Goal: Task Accomplishment & Management: Complete application form

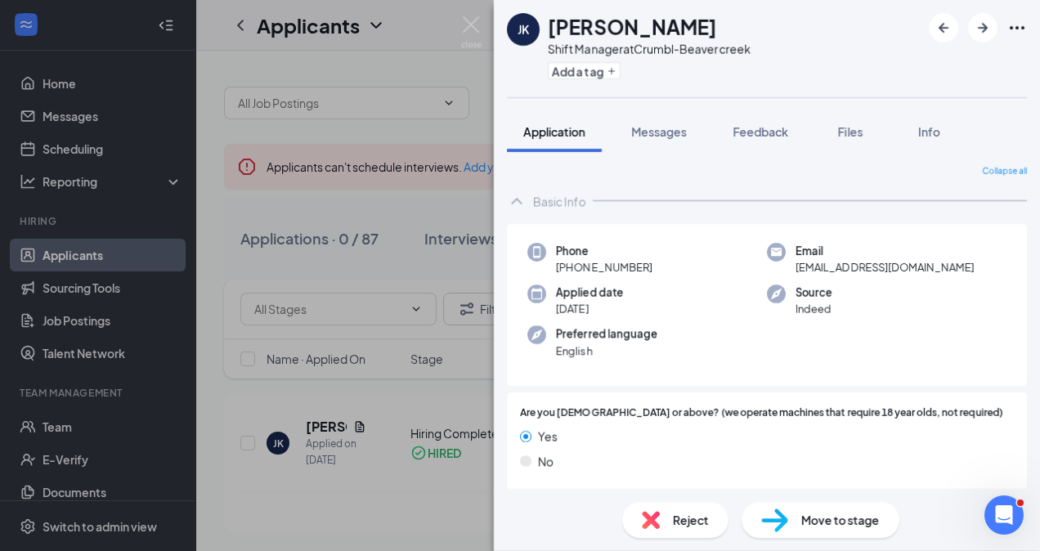
click at [415, 186] on div "JK Jody King Shift Manager at Crumbl-Beavercreek Add a tag Application Messages…" at bounding box center [520, 275] width 1040 height 551
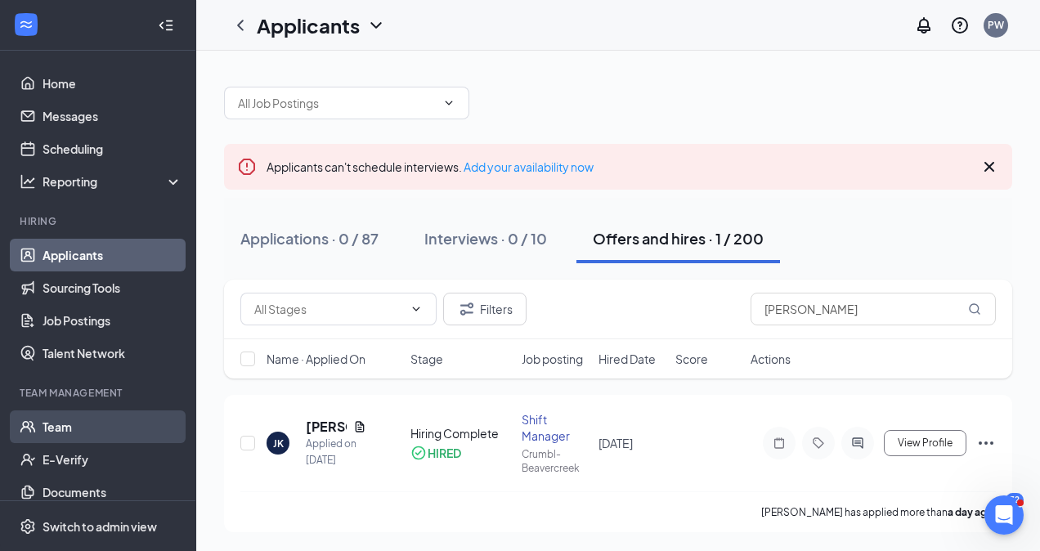
click at [82, 424] on link "Team" at bounding box center [113, 426] width 140 height 33
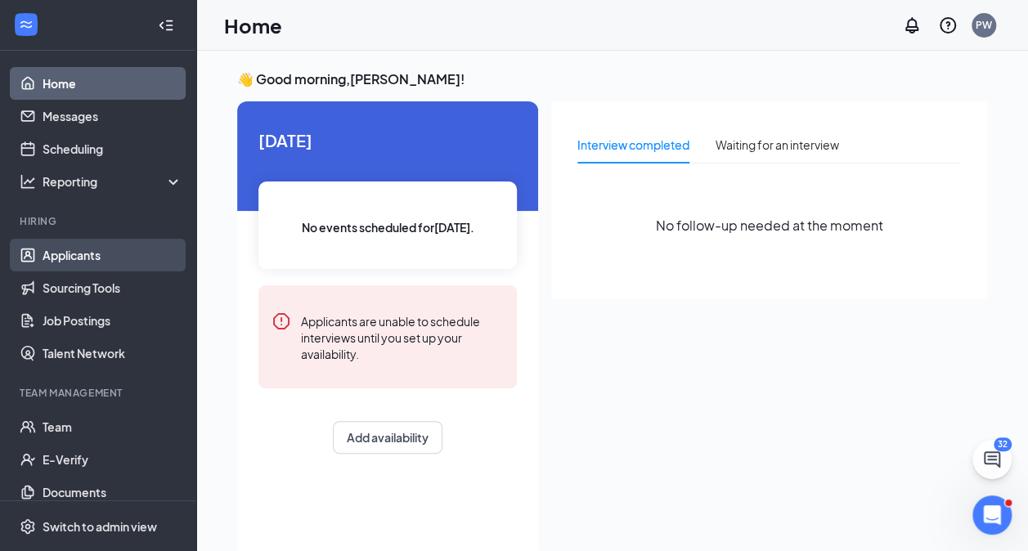
click at [65, 253] on link "Applicants" at bounding box center [113, 255] width 140 height 33
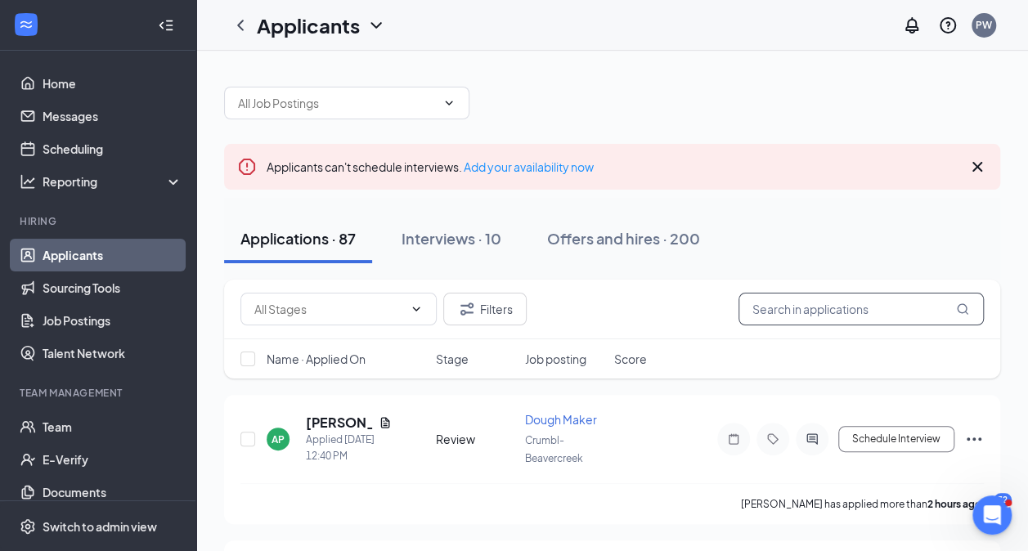
click at [827, 307] on input "text" at bounding box center [860, 309] width 245 height 33
type input "jody"
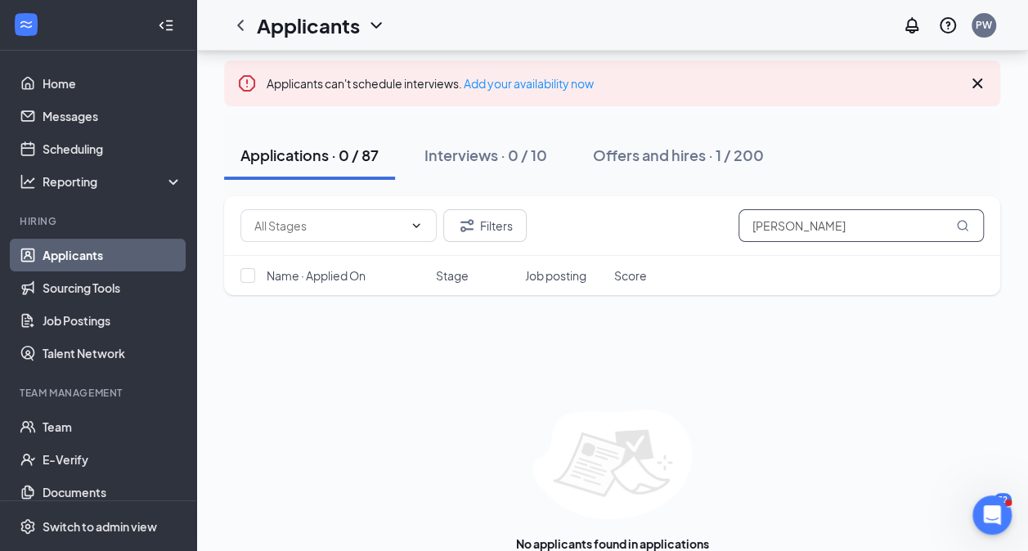
scroll to position [119, 0]
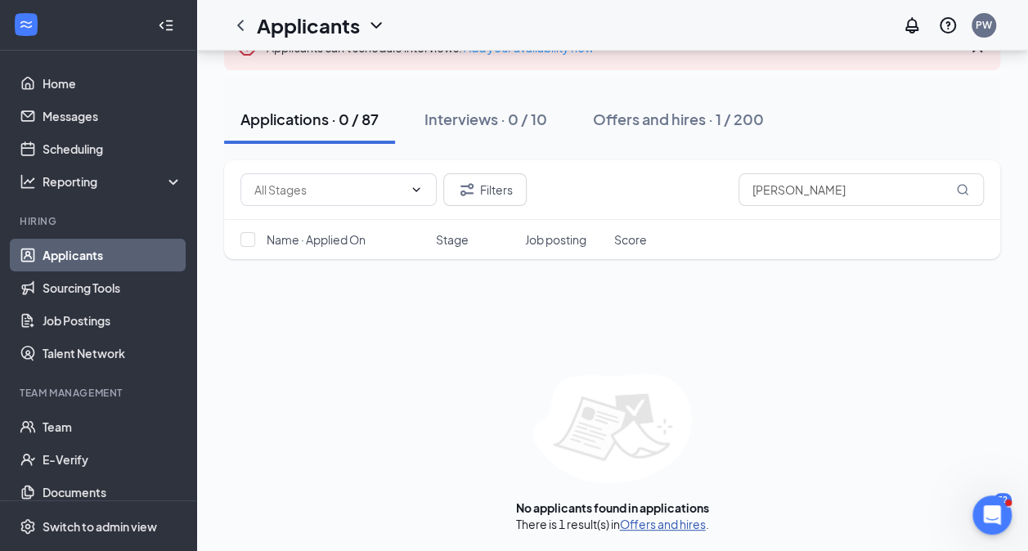
click at [679, 521] on link "Offers and hires" at bounding box center [663, 524] width 86 height 15
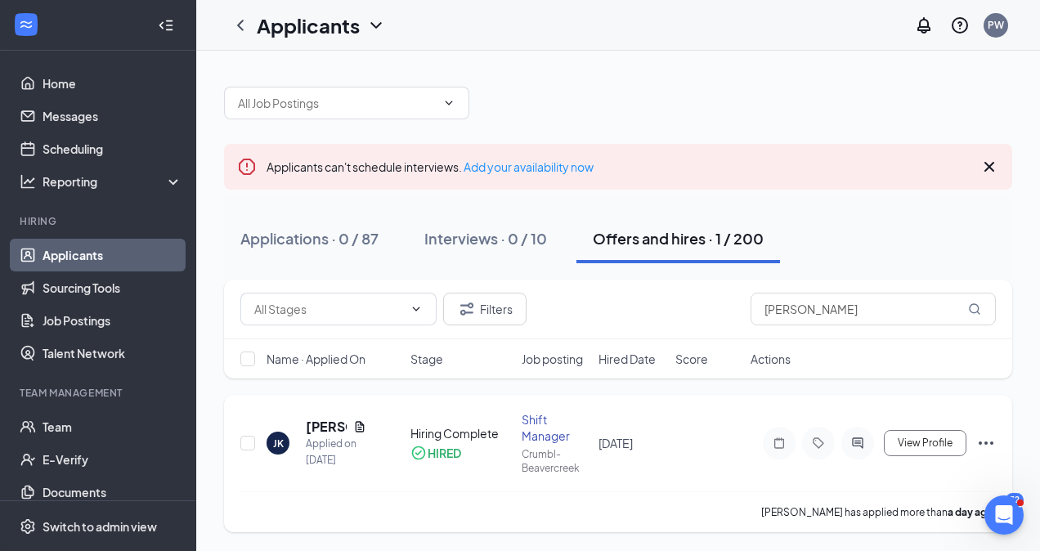
click at [984, 439] on icon "Ellipses" at bounding box center [986, 443] width 20 height 20
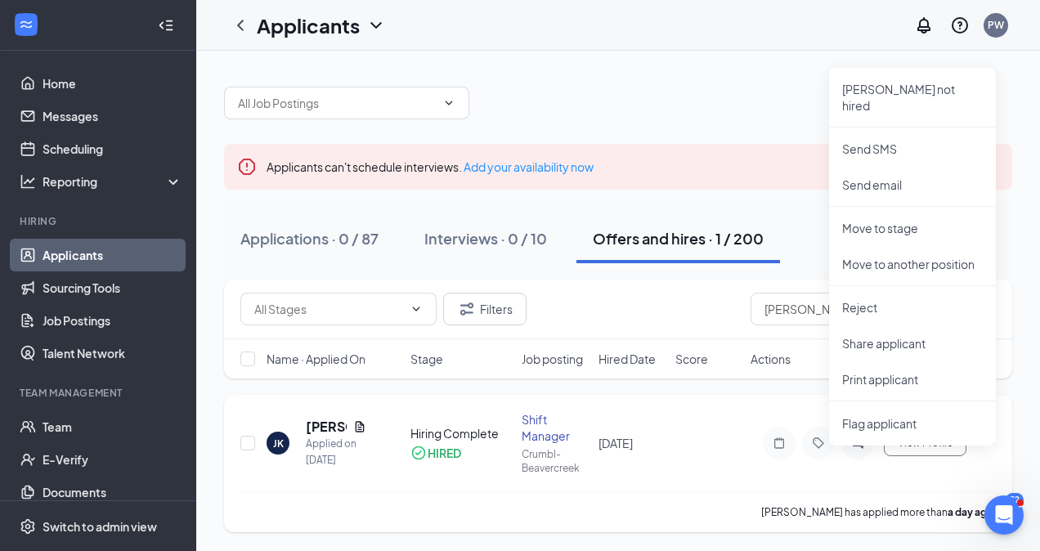
click at [618, 486] on div "JK Jody King Applied on Aug 25 Hiring Complete HIRED Shift Manager Crumbl-Beave…" at bounding box center [617, 451] width 755 height 80
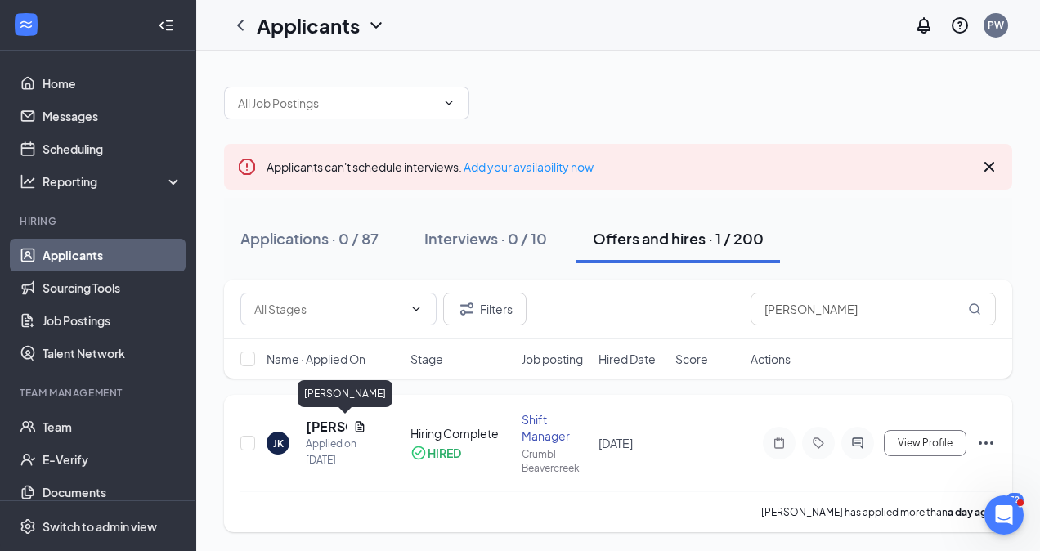
click at [334, 429] on h5 "[PERSON_NAME]" at bounding box center [326, 427] width 41 height 18
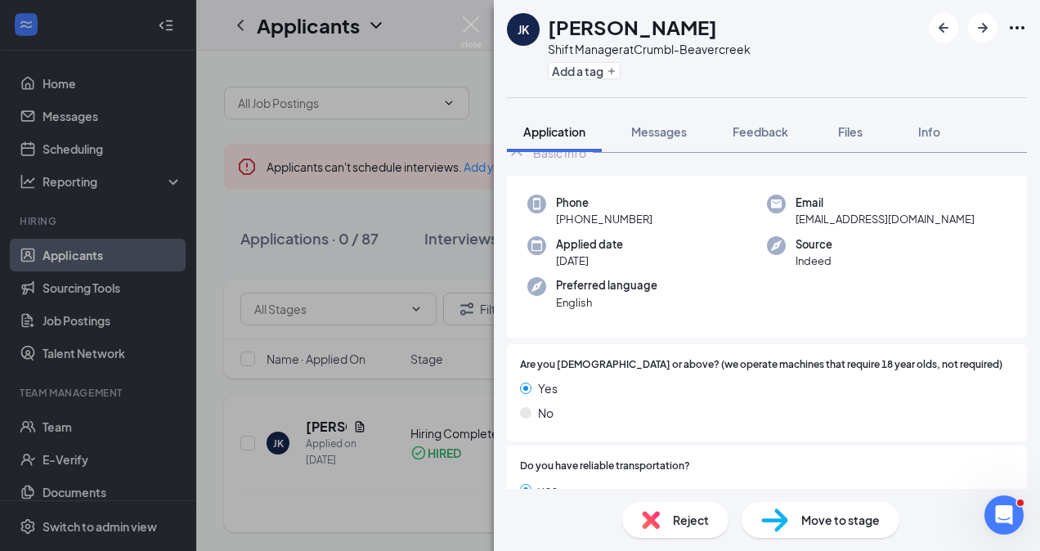
scroll to position [41, 0]
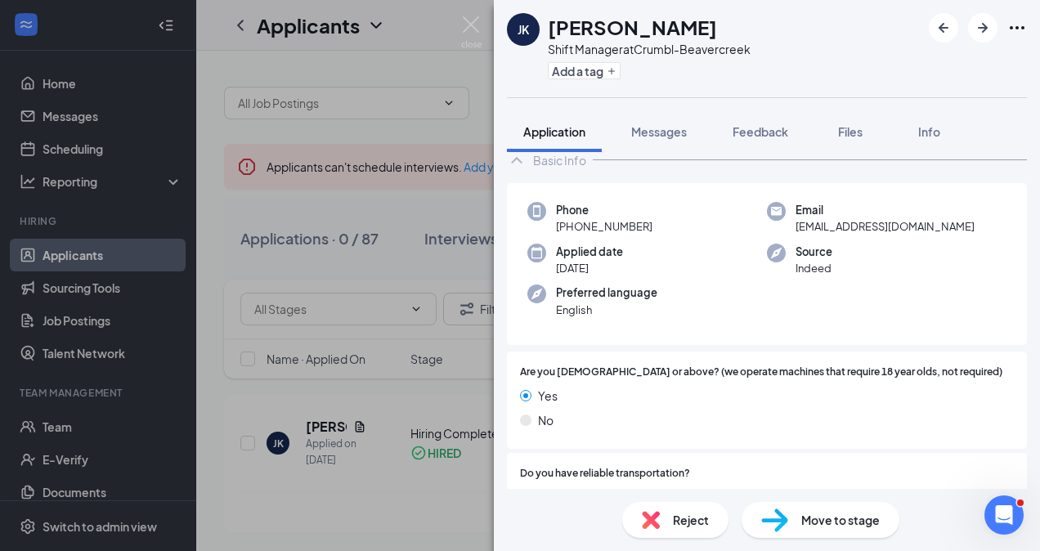
click at [813, 526] on span "Move to stage" at bounding box center [840, 520] width 78 height 18
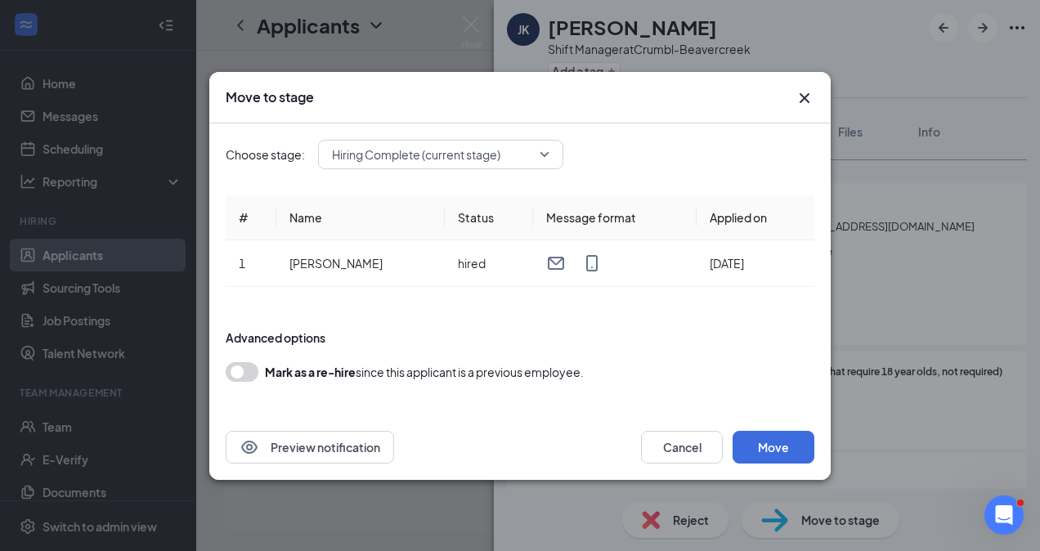
click at [801, 105] on icon "Cross" at bounding box center [805, 98] width 20 height 20
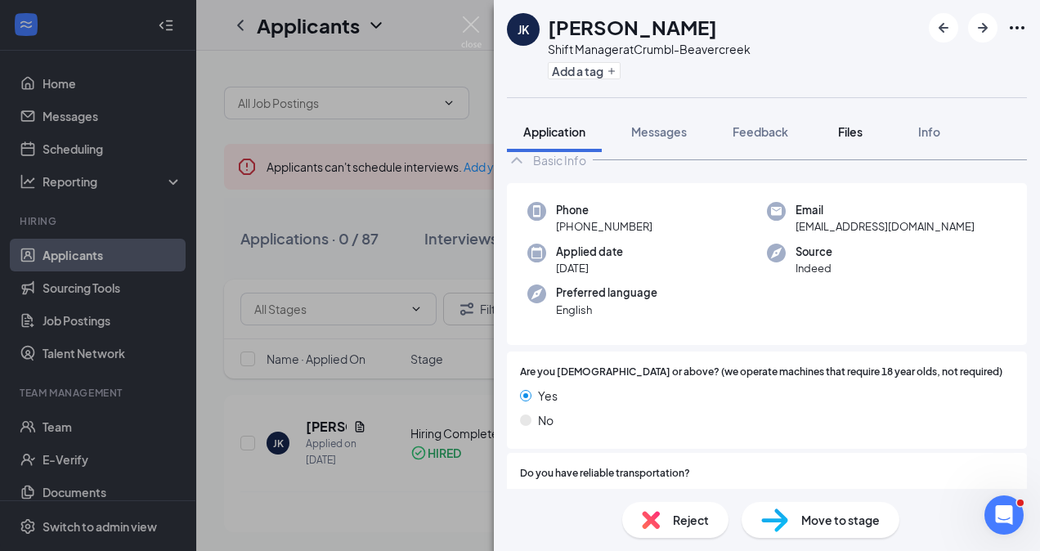
click at [858, 141] on button "Files" at bounding box center [850, 131] width 65 height 41
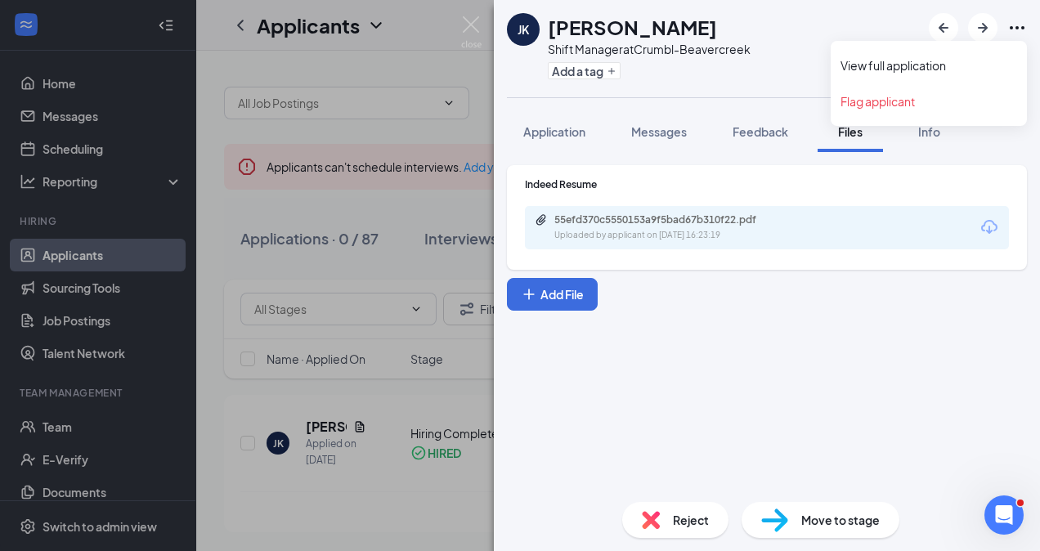
click at [1010, 23] on icon "Ellipses" at bounding box center [1017, 28] width 20 height 20
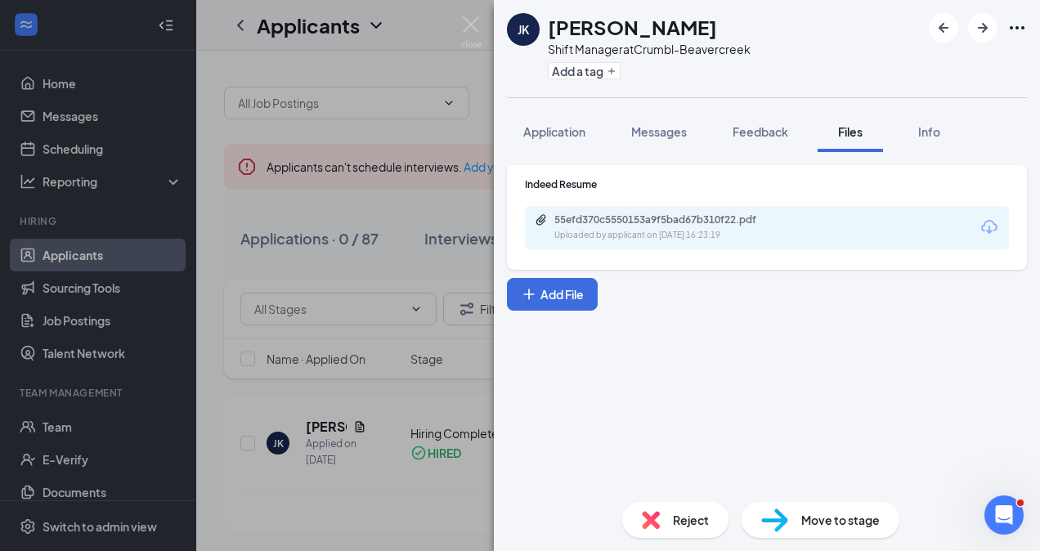
click at [1010, 34] on icon "Ellipses" at bounding box center [1017, 28] width 20 height 20
click at [953, 67] on link "View full application" at bounding box center [928, 65] width 177 height 16
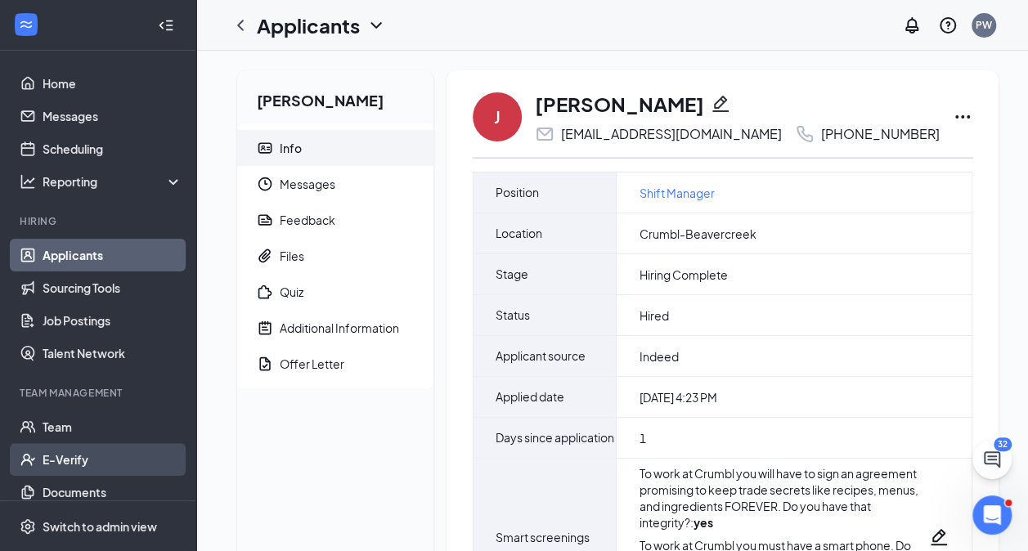
click at [80, 466] on link "E-Verify" at bounding box center [113, 459] width 140 height 33
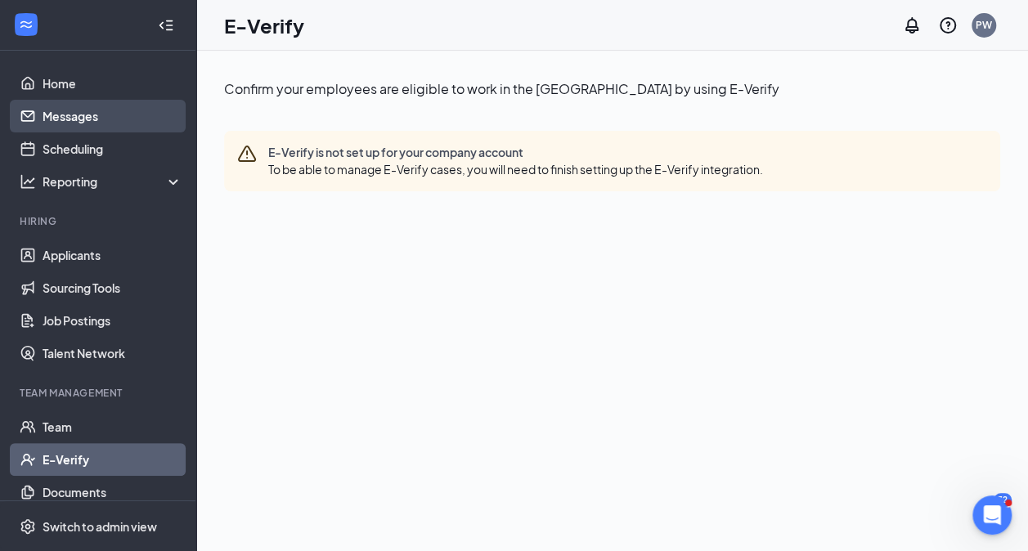
click at [95, 116] on link "Messages" at bounding box center [113, 116] width 140 height 33
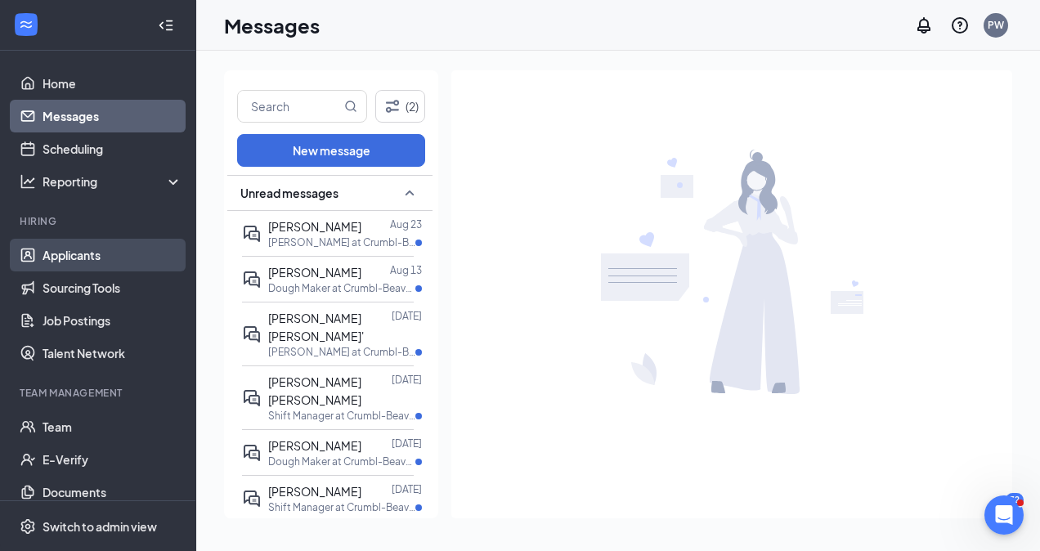
click at [62, 258] on link "Applicants" at bounding box center [113, 255] width 140 height 33
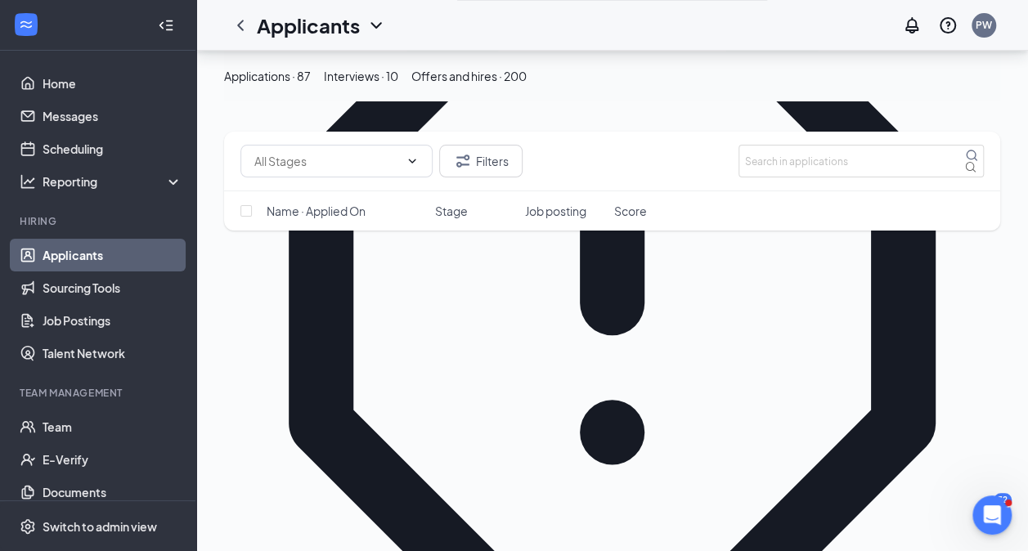
scroll to position [234, 0]
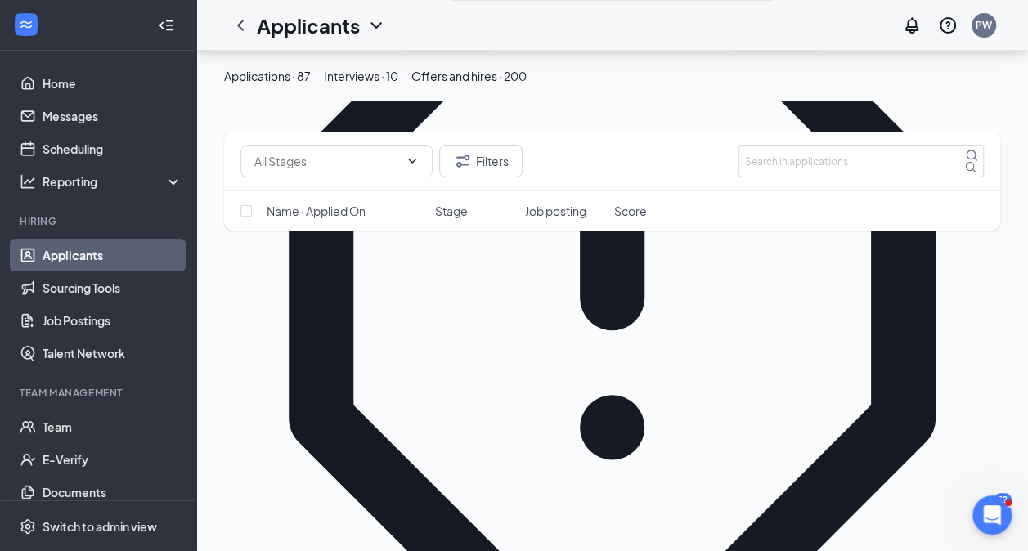
click at [526, 85] on div "Offers and hires · 200" at bounding box center [468, 76] width 115 height 18
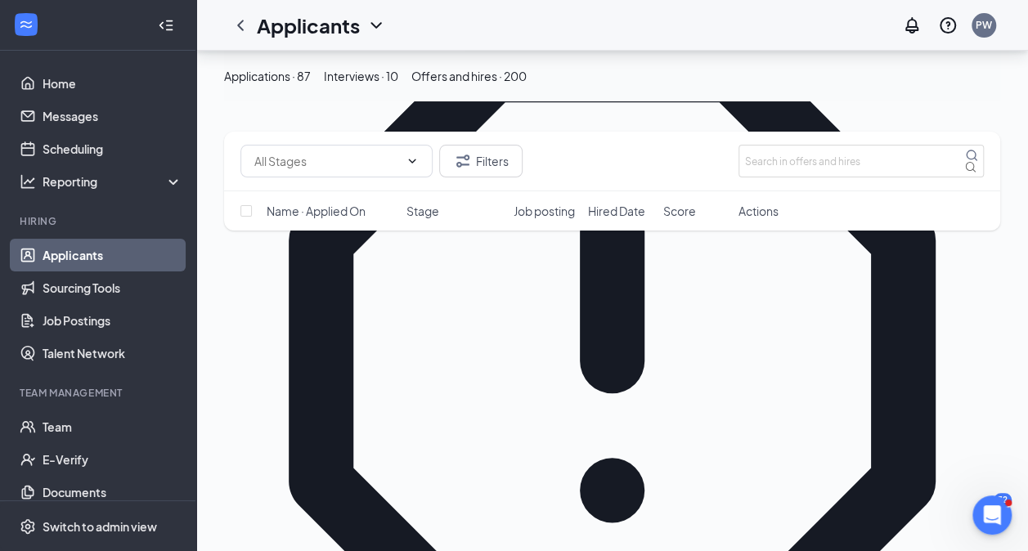
scroll to position [74, 0]
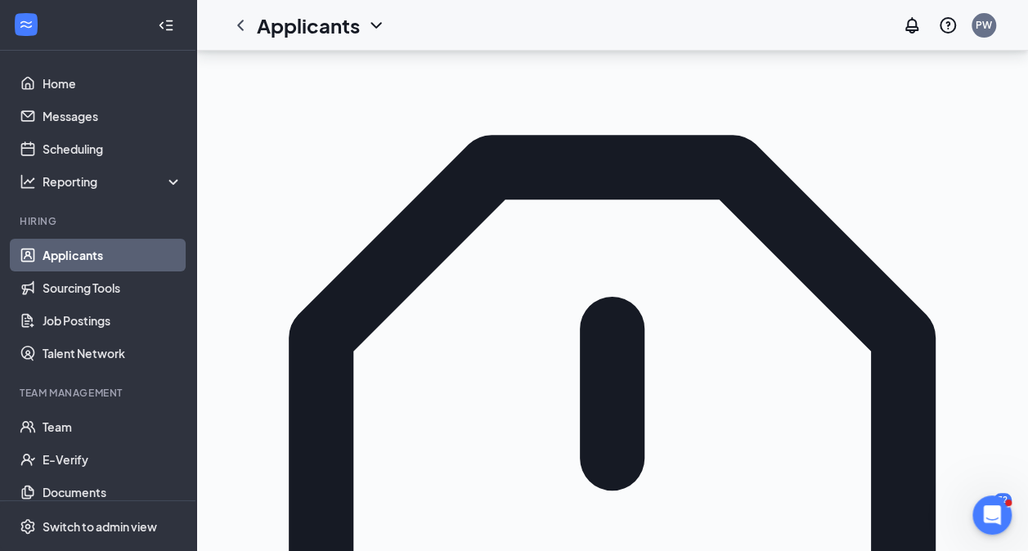
checkbox input "true"
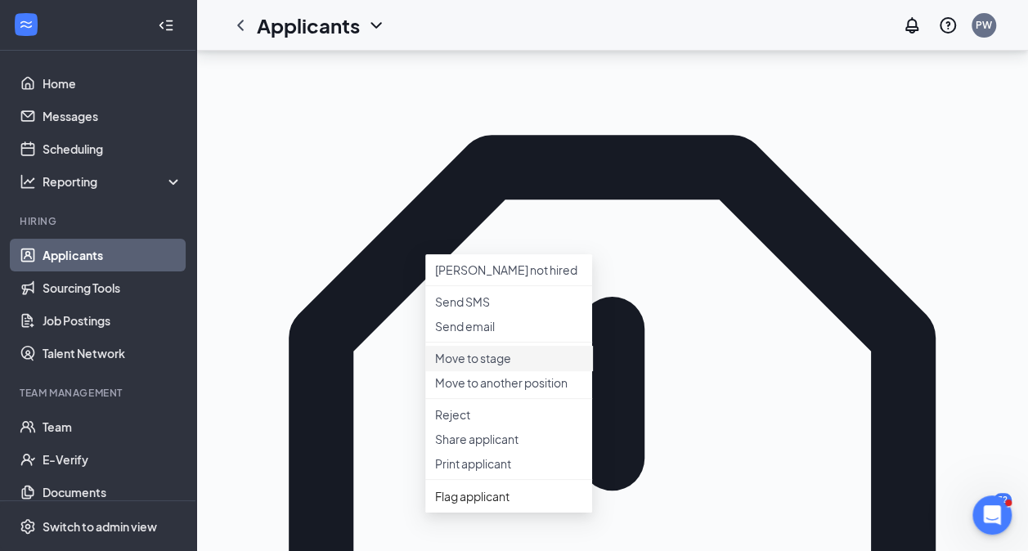
click at [500, 366] on p "Move to stage" at bounding box center [508, 358] width 147 height 16
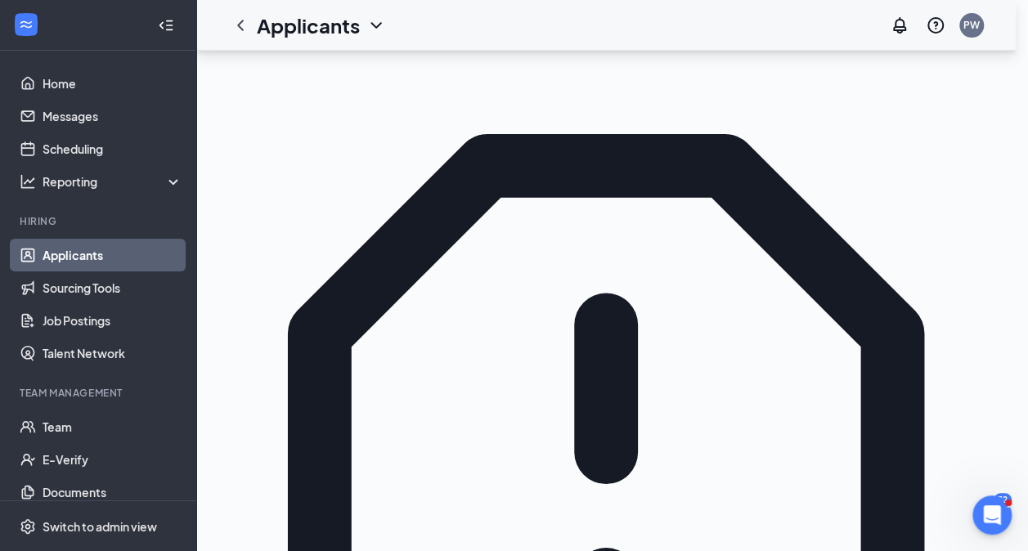
scroll to position [0, 0]
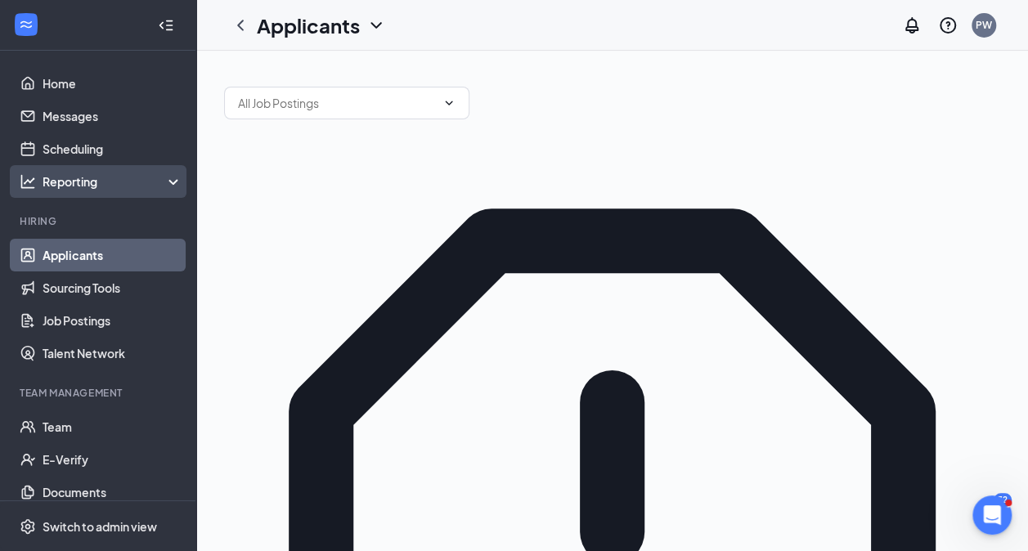
click at [137, 190] on div "Reporting" at bounding box center [98, 181] width 196 height 33
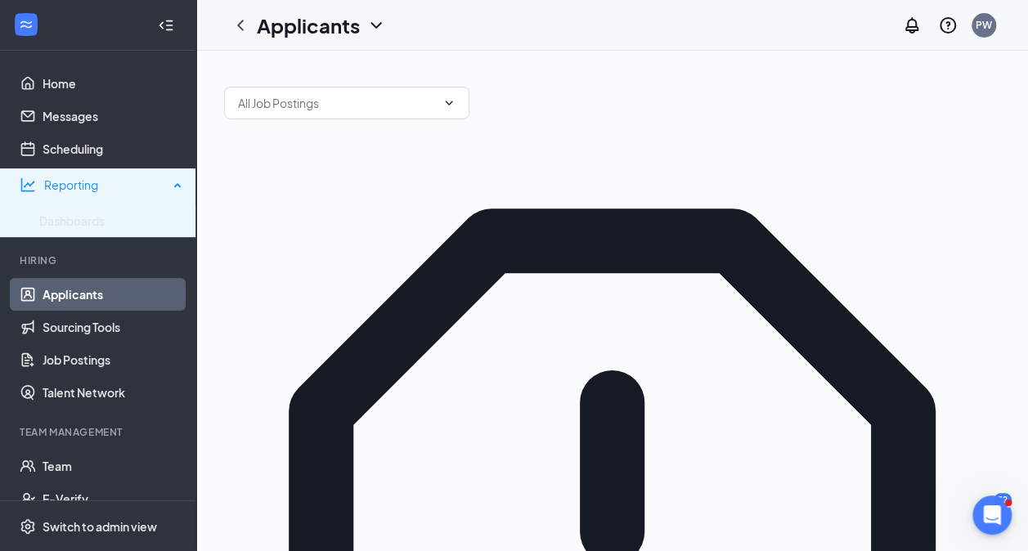
click at [137, 190] on div "Reporting" at bounding box center [98, 184] width 196 height 33
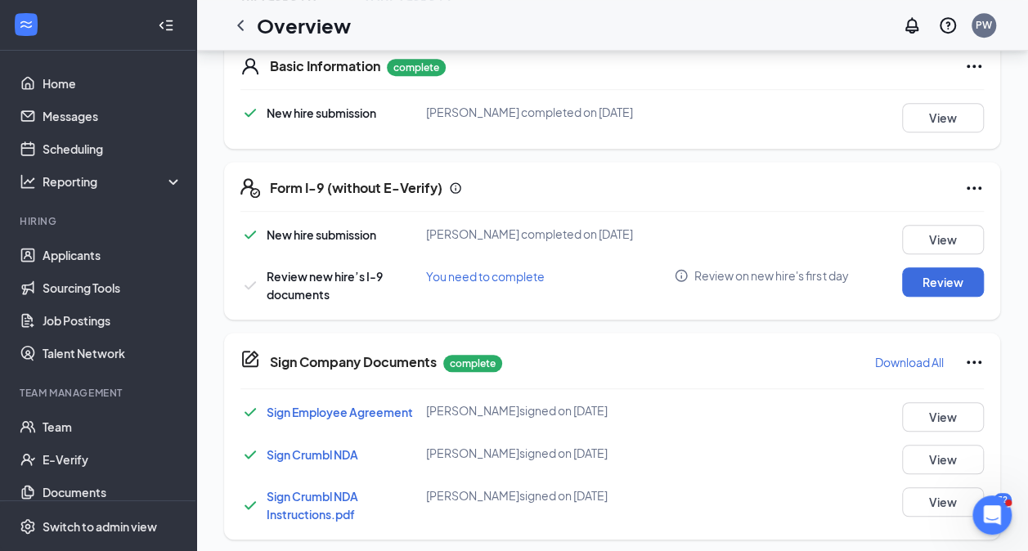
scroll to position [431, 0]
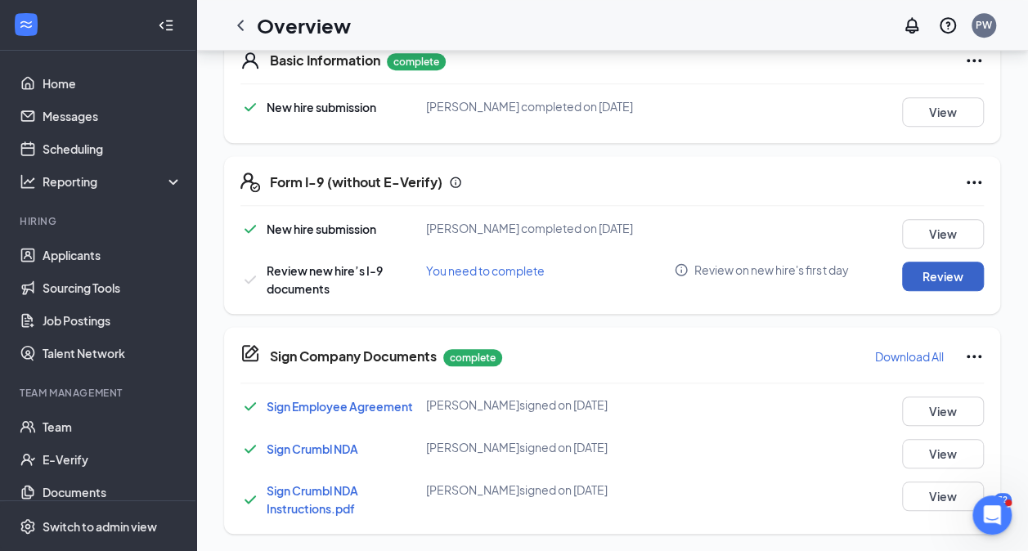
click at [957, 280] on button "Review" at bounding box center [943, 276] width 82 height 29
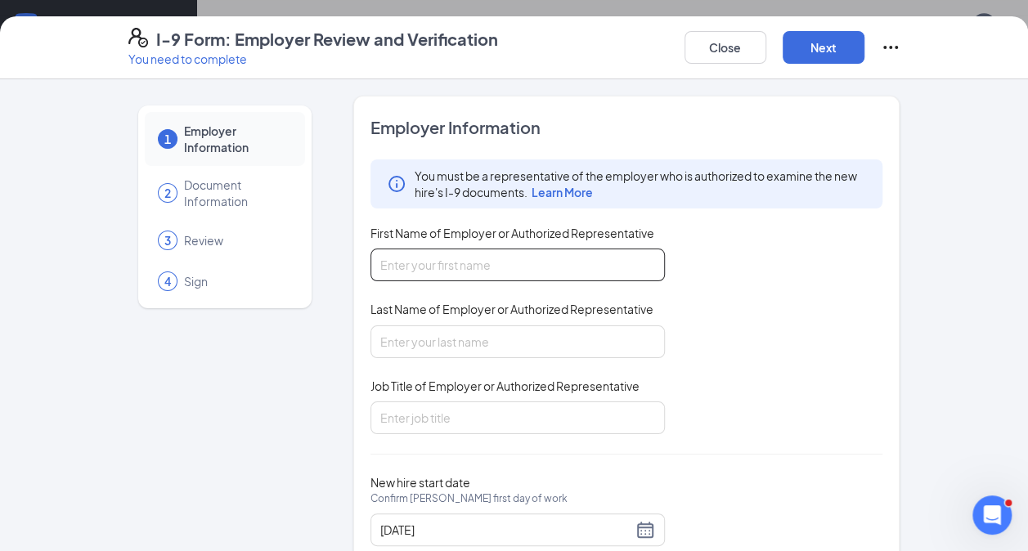
click at [462, 268] on input "First Name of Employer or Authorized Representative" at bounding box center [517, 265] width 294 height 33
type input "[PERSON_NAME]"
type input "General Manager"
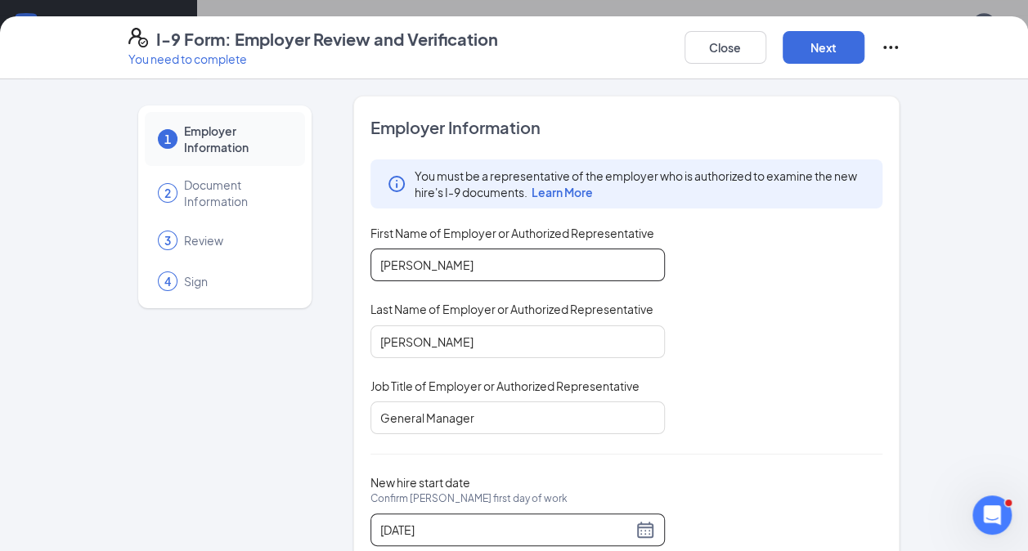
scroll to position [49, 0]
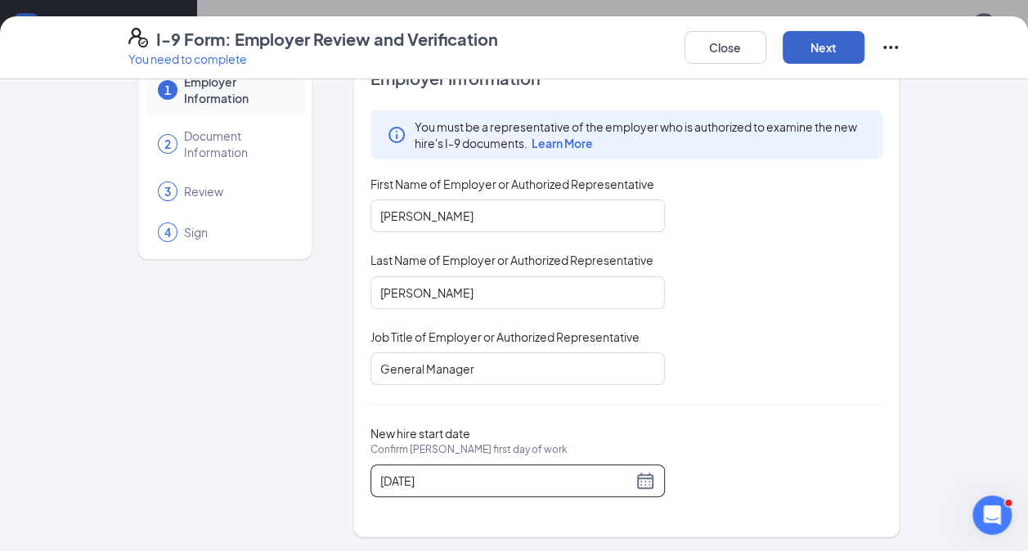
drag, startPoint x: 809, startPoint y: 49, endPoint x: 812, endPoint y: 63, distance: 14.1
click at [812, 63] on button "Next" at bounding box center [823, 47] width 82 height 33
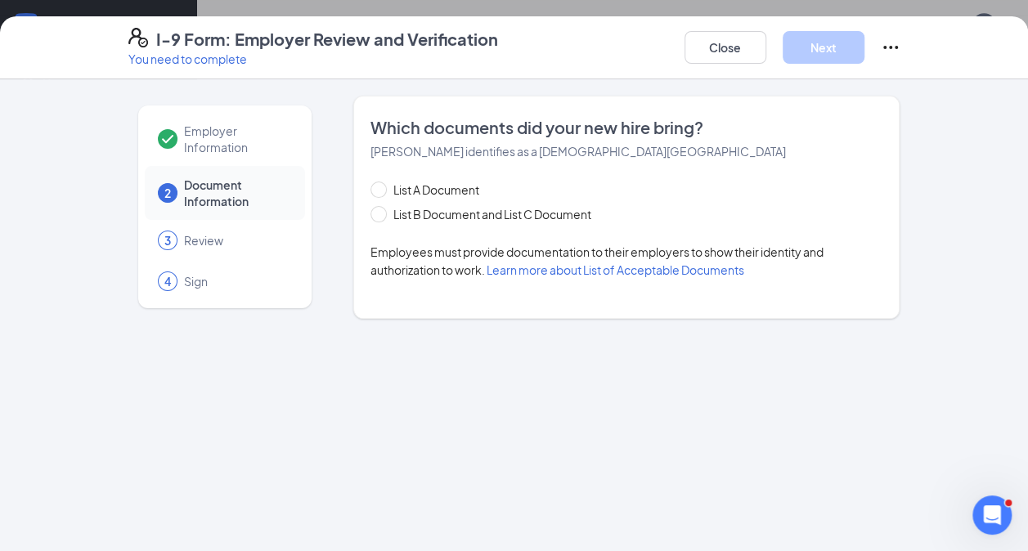
scroll to position [0, 0]
click at [441, 208] on span "List B Document and List C Document" at bounding box center [492, 214] width 211 height 18
click at [382, 208] on input "List B Document and List C Document" at bounding box center [375, 211] width 11 height 11
radio input "true"
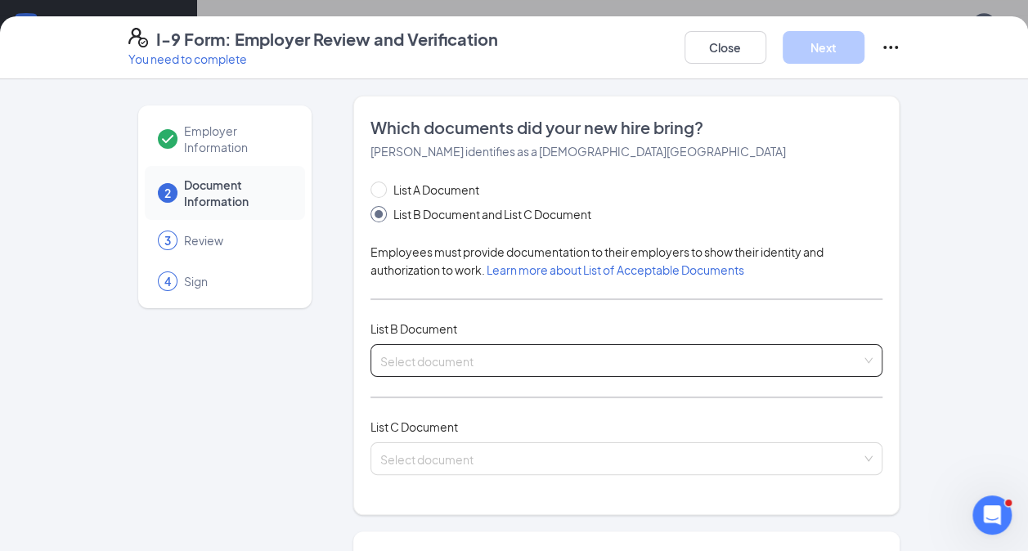
click at [421, 359] on input "search" at bounding box center [621, 357] width 482 height 25
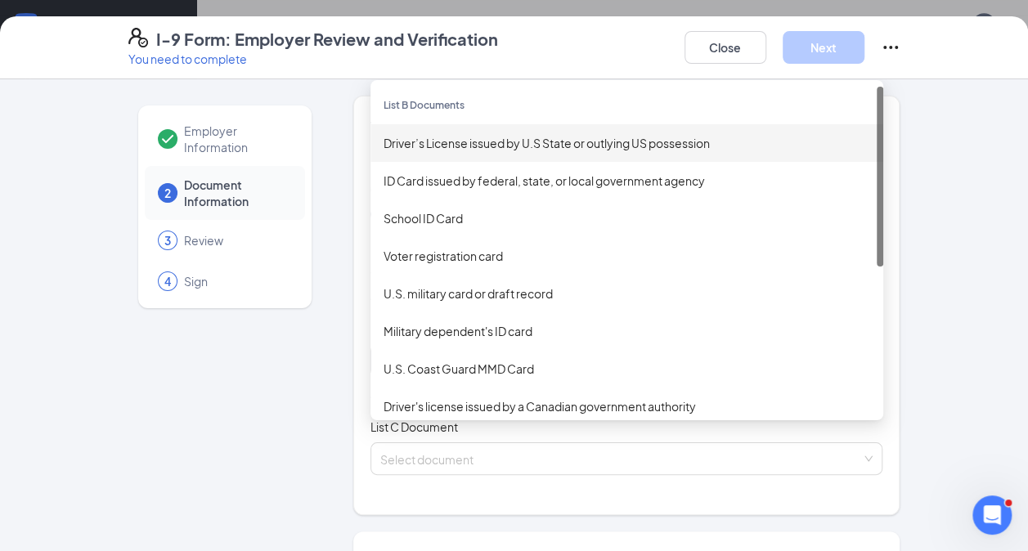
click at [438, 134] on div "Driver’s License issued by U.S State or outlying US possession" at bounding box center [626, 143] width 486 height 18
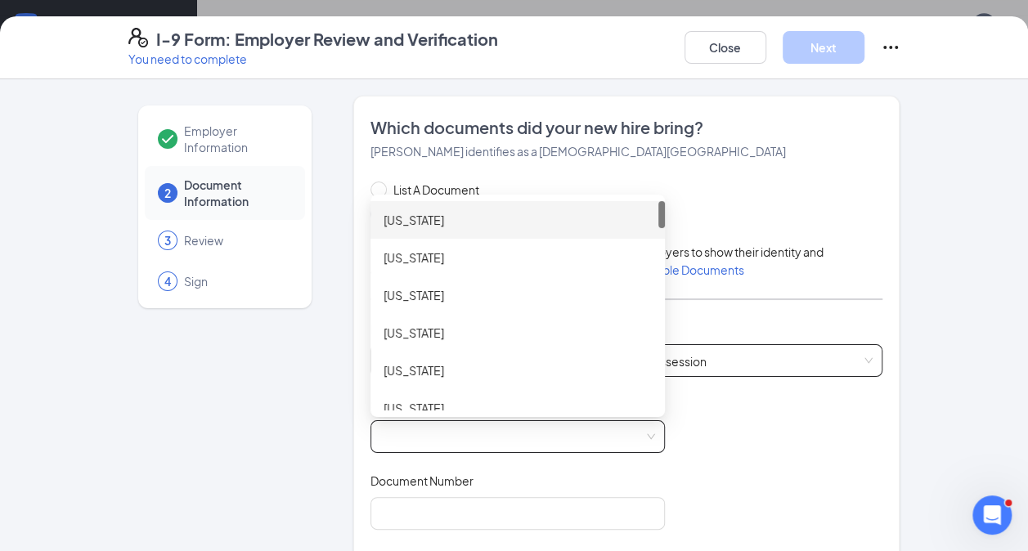
click at [468, 433] on span at bounding box center [517, 436] width 275 height 31
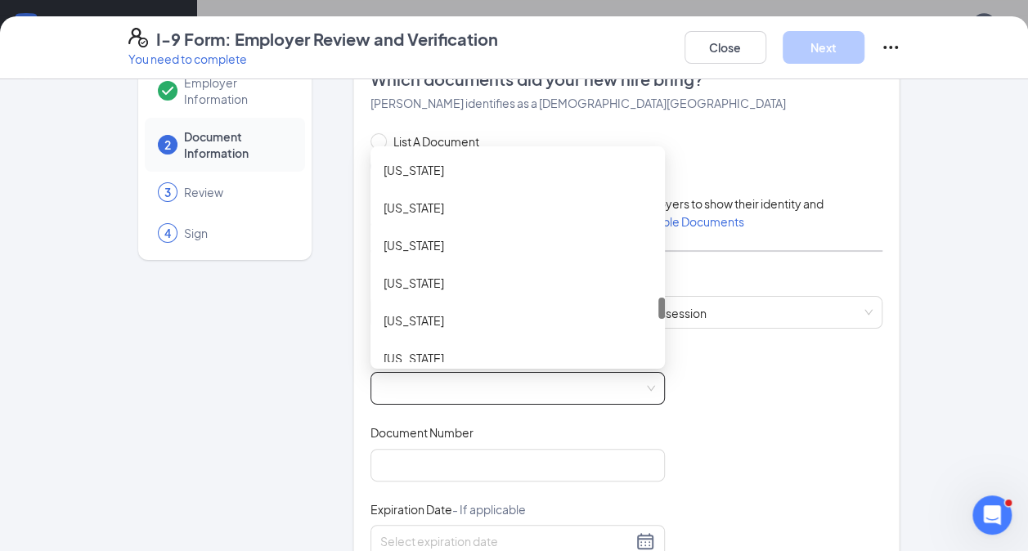
scroll to position [1390, 0]
click at [472, 214] on div "[US_STATE]" at bounding box center [517, 211] width 268 height 18
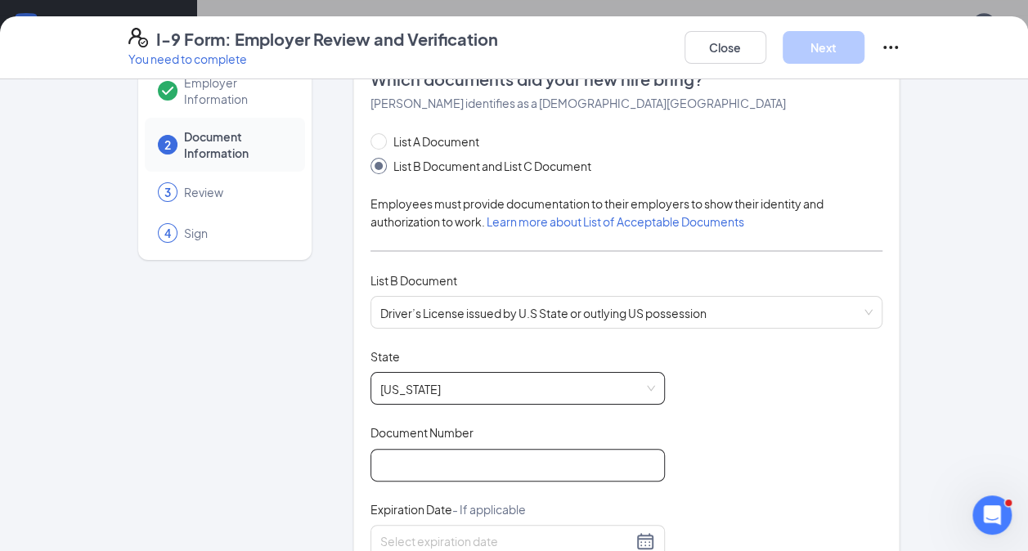
click at [547, 468] on input "Document Number" at bounding box center [517, 465] width 294 height 33
type input "E"
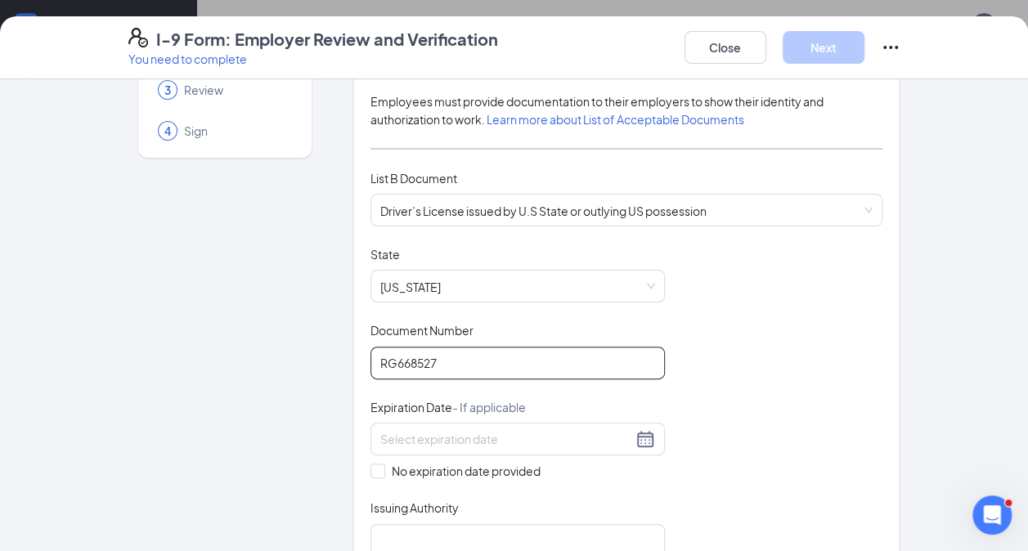
scroll to position [151, 0]
type input "RG668527"
click at [635, 443] on div at bounding box center [517, 438] width 275 height 20
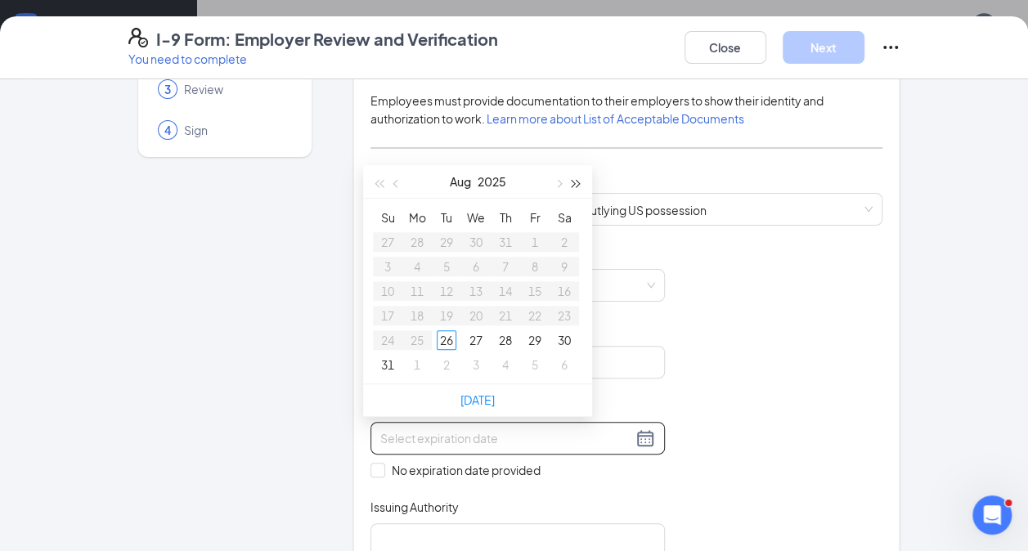
click at [574, 181] on span "button" at bounding box center [576, 183] width 8 height 8
click at [402, 181] on button "button" at bounding box center [397, 181] width 18 height 33
type input "[DATE]"
click at [533, 239] on div "5" at bounding box center [535, 242] width 20 height 20
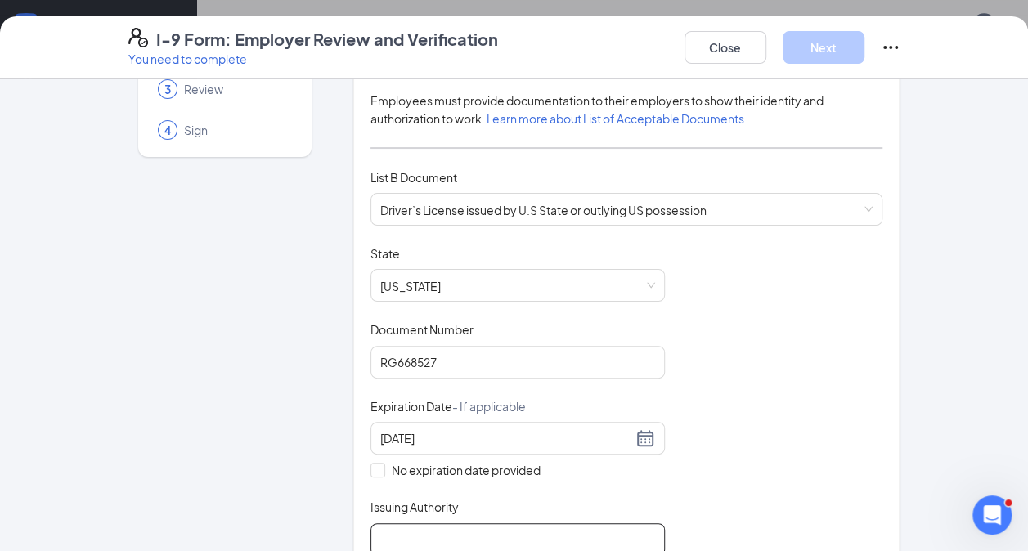
click at [579, 523] on input "Issuing Authority" at bounding box center [517, 539] width 294 height 33
type input "[US_STATE]"
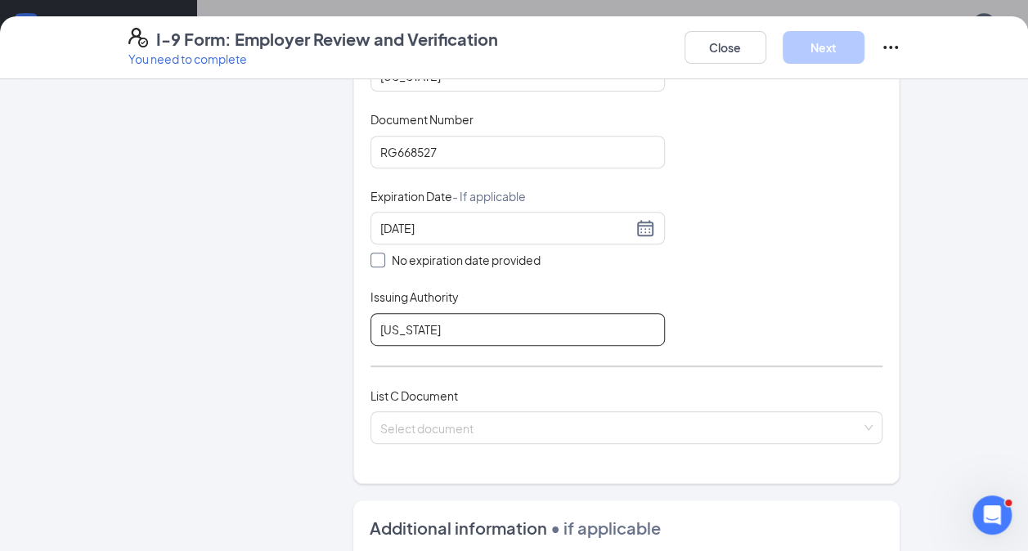
scroll to position [373, 0]
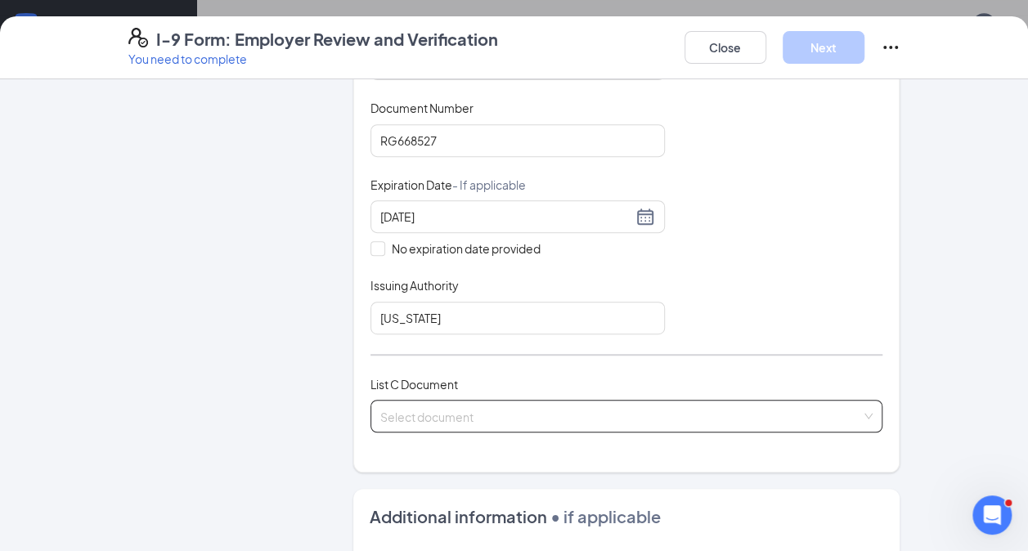
click at [444, 404] on div "Select document List C Documents Unrestricted Social Security Card Certificatio…" at bounding box center [626, 416] width 513 height 33
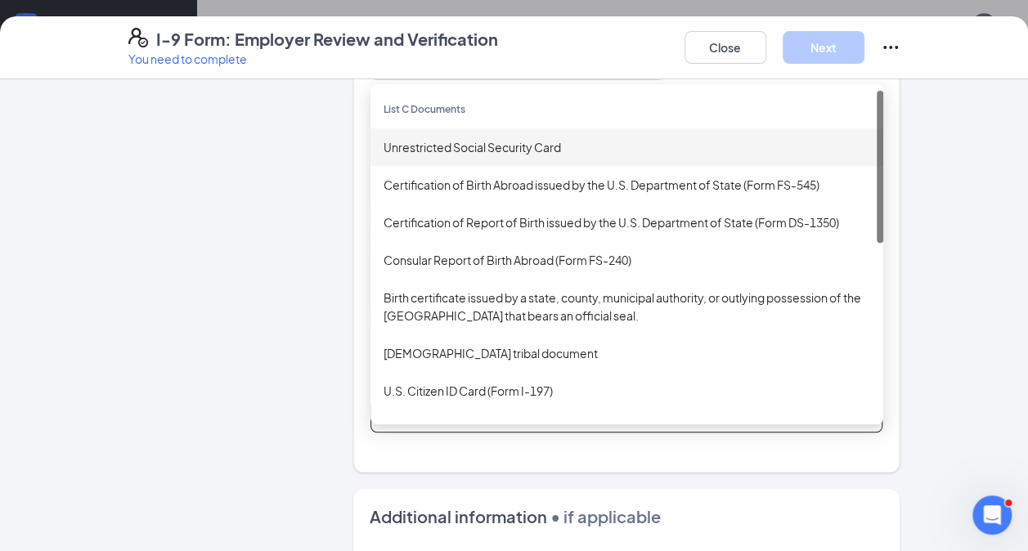
click at [487, 150] on div "Unrestricted Social Security Card" at bounding box center [626, 147] width 486 height 18
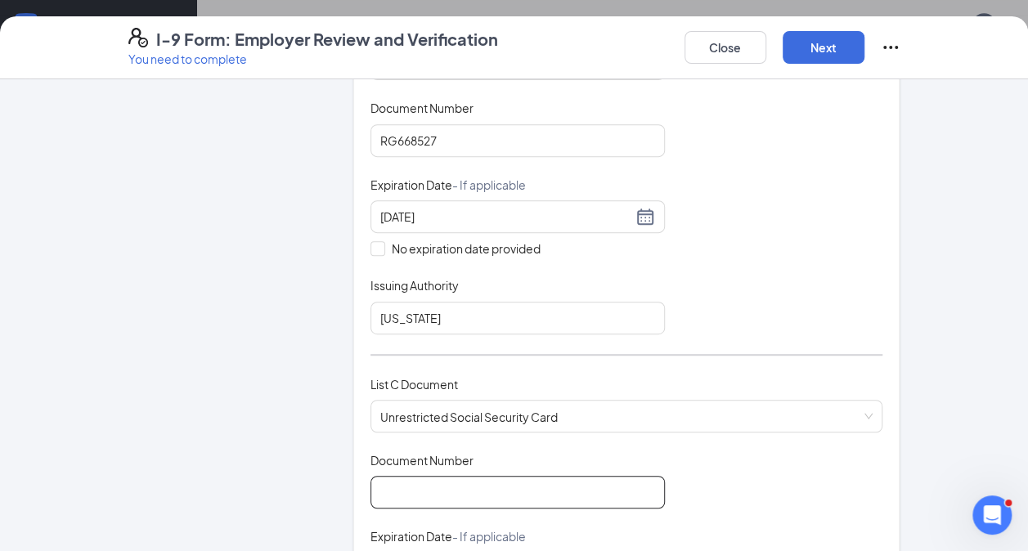
click at [412, 477] on input "Document Number" at bounding box center [517, 492] width 294 height 33
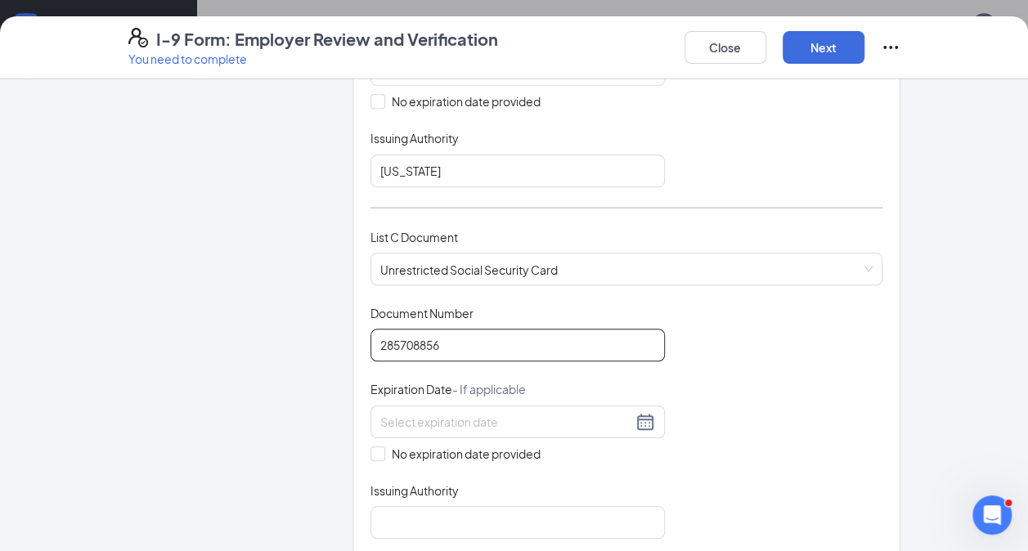
scroll to position [528, 0]
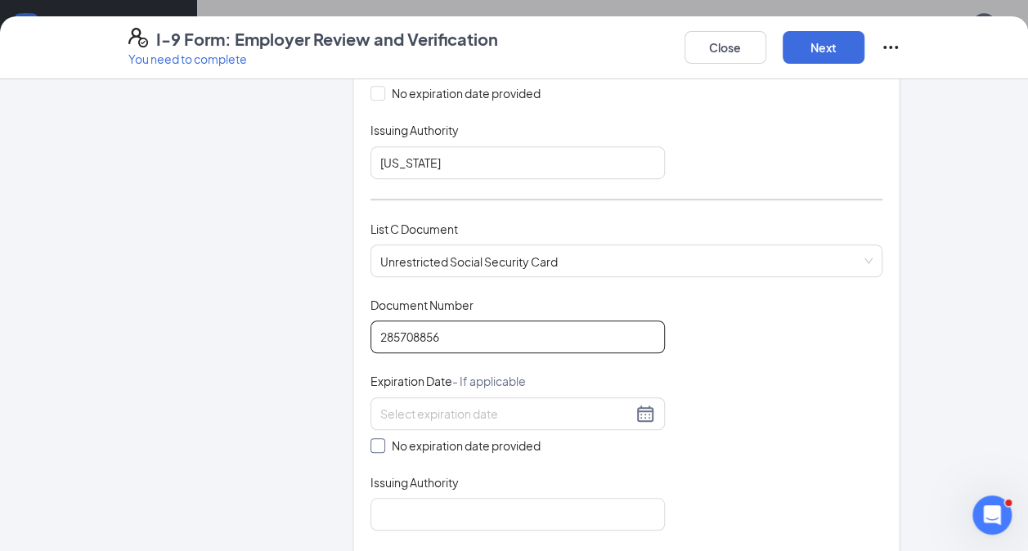
type input "285708856"
click at [385, 437] on span "No expiration date provided" at bounding box center [466, 446] width 162 height 18
click at [379, 438] on input "No expiration date provided" at bounding box center [375, 443] width 11 height 11
checkbox input "true"
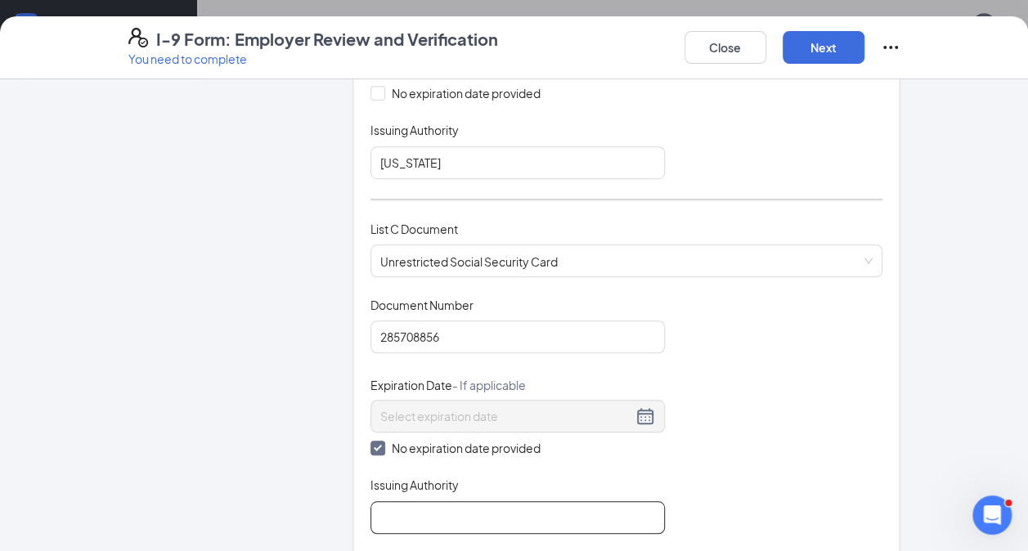
click at [395, 501] on input "Issuing Authority" at bounding box center [517, 517] width 294 height 33
type input "Social Security Administration"
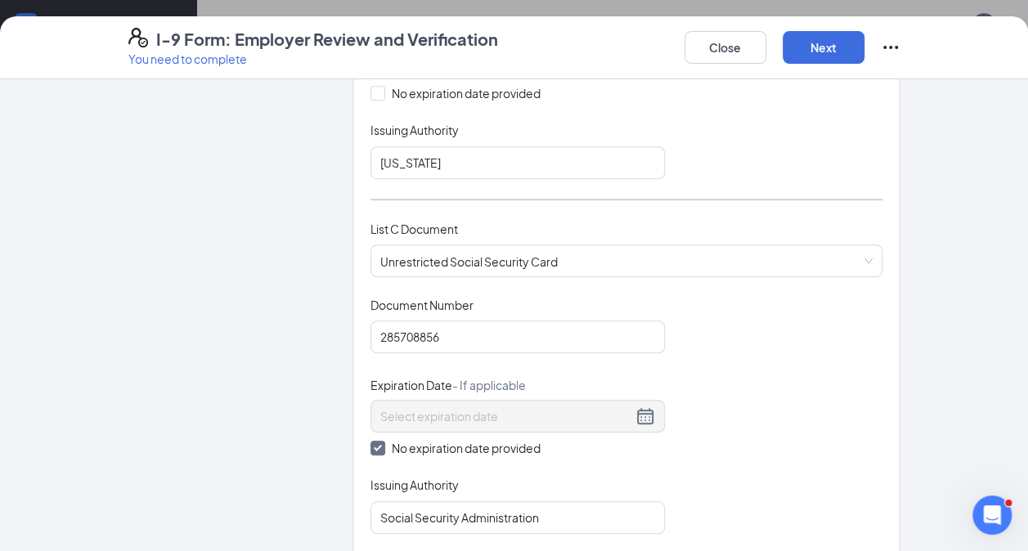
click at [659, 446] on div "Document Title Unrestricted Social Security Card Document Number 285708856 Expi…" at bounding box center [626, 415] width 513 height 237
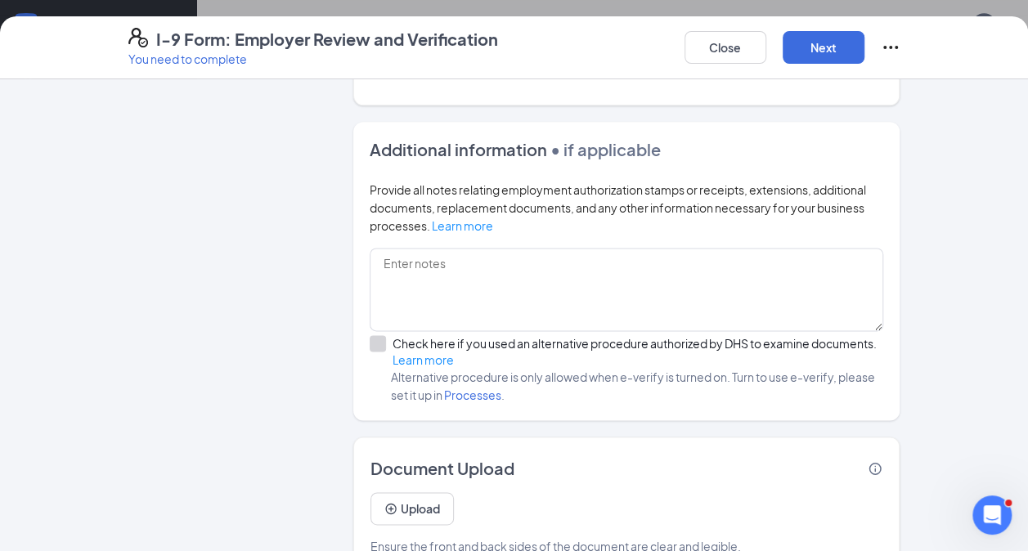
scroll to position [1029, 0]
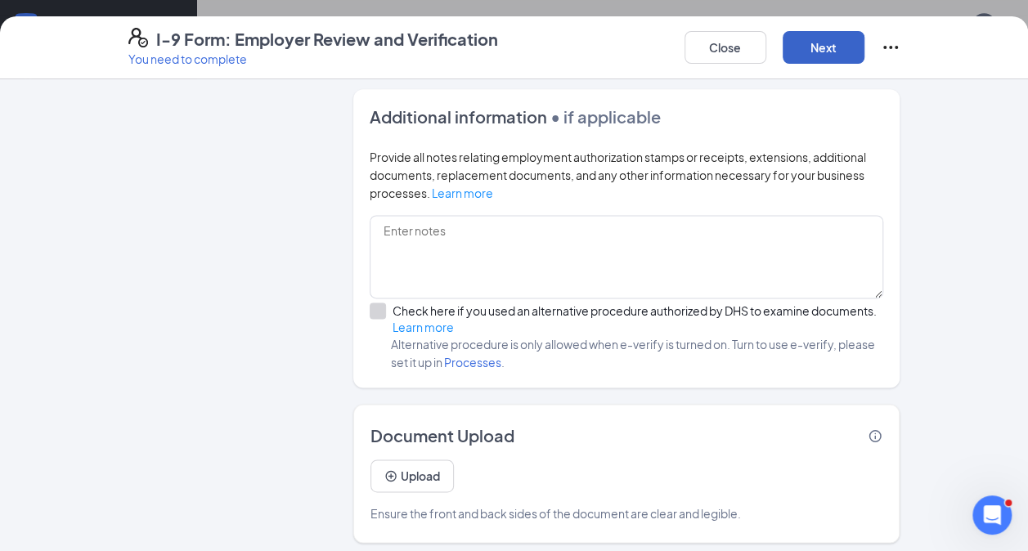
click at [832, 42] on button "Next" at bounding box center [823, 47] width 82 height 33
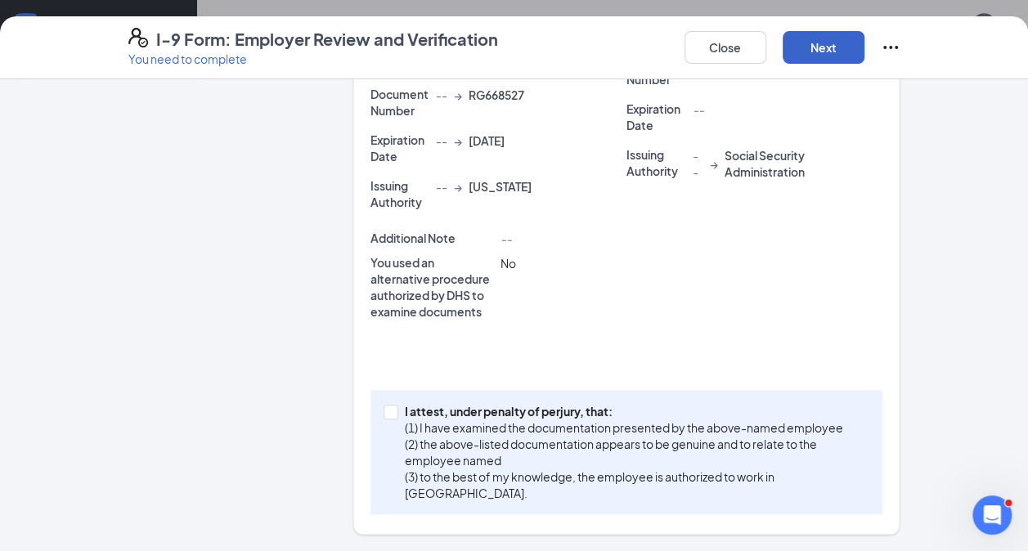
scroll to position [453, 0]
click at [383, 410] on input "I attest, under penalty of [PERSON_NAME], that: (1) I have examined the documen…" at bounding box center [388, 411] width 11 height 11
checkbox input "true"
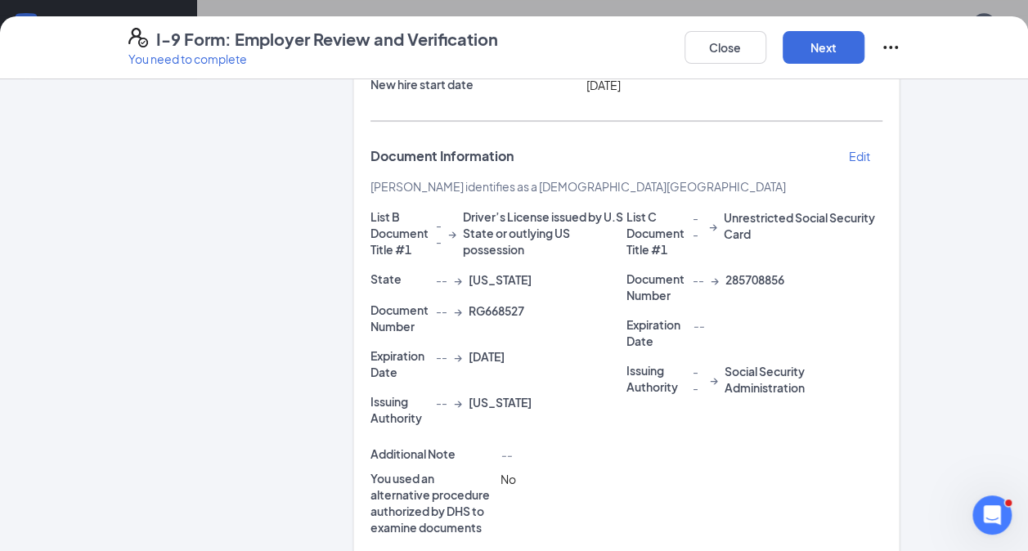
scroll to position [232, 0]
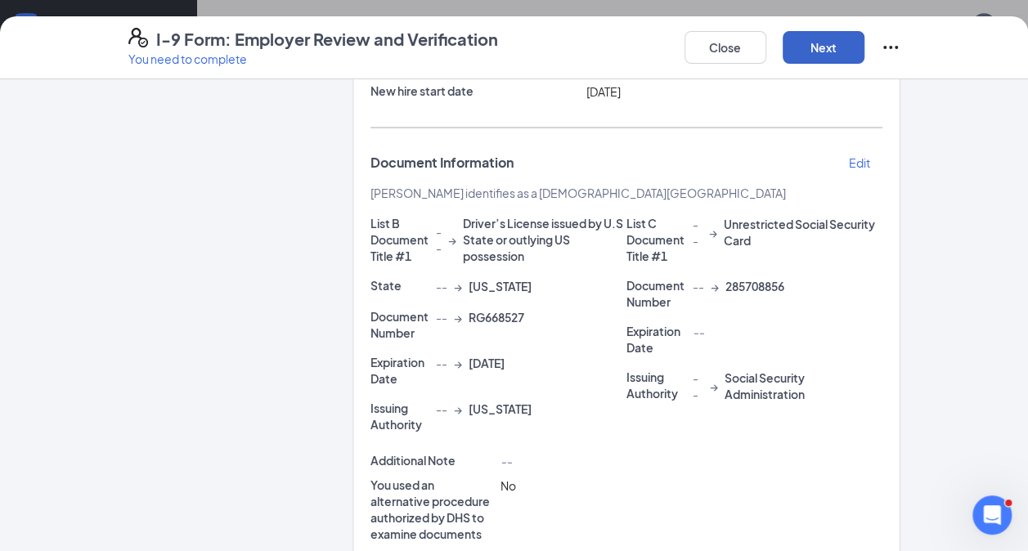
click at [824, 59] on button "Next" at bounding box center [823, 47] width 82 height 33
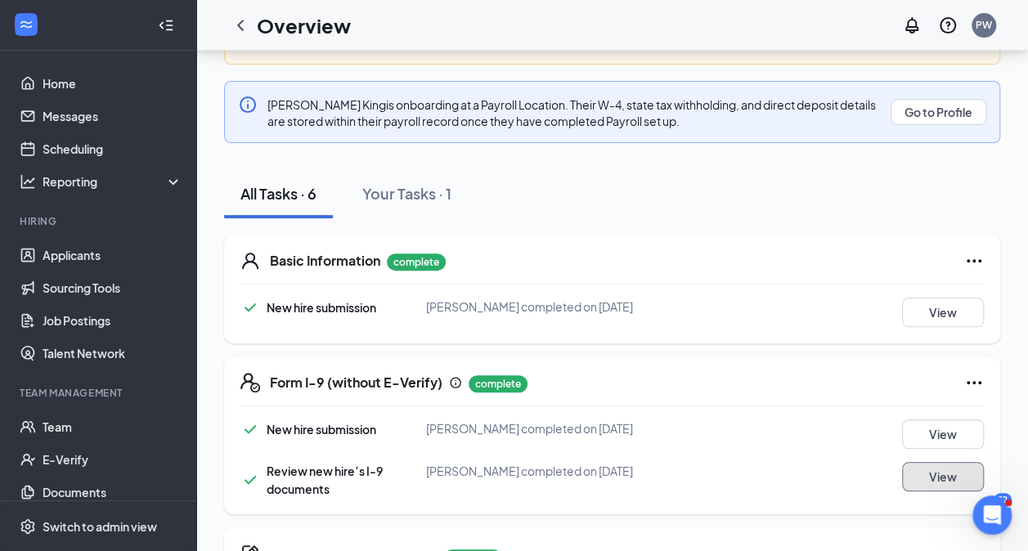
scroll to position [0, 0]
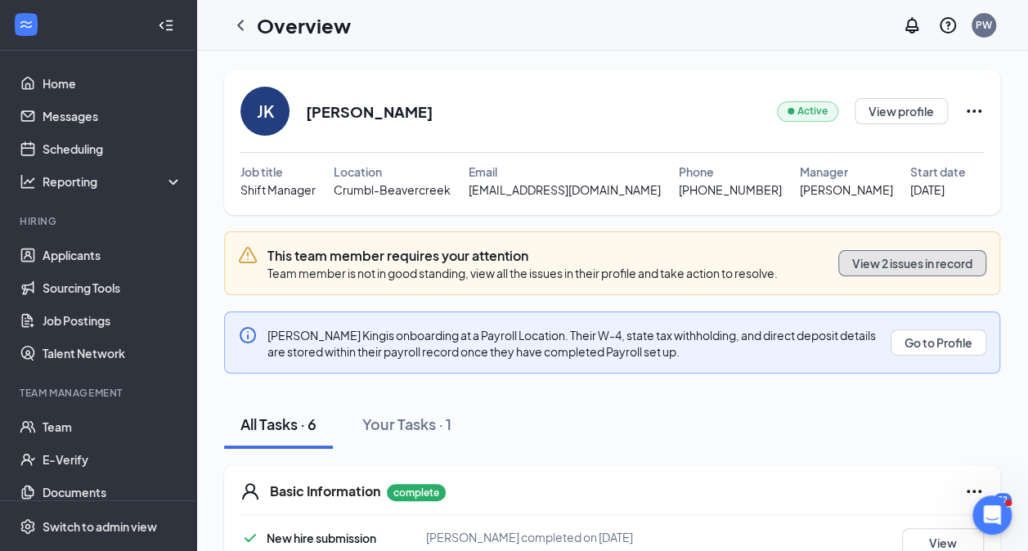
click at [853, 252] on button "View 2 issues in record" at bounding box center [912, 263] width 148 height 26
